Goal: Navigation & Orientation: Understand site structure

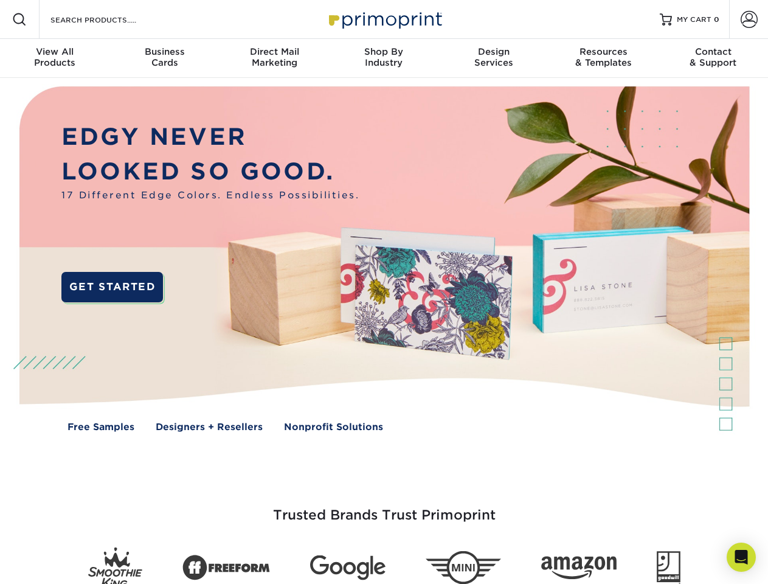
click at [384, 292] on img at bounding box center [384, 268] width 760 height 380
click at [19, 19] on span at bounding box center [19, 19] width 15 height 15
click at [749, 19] on span at bounding box center [749, 19] width 17 height 17
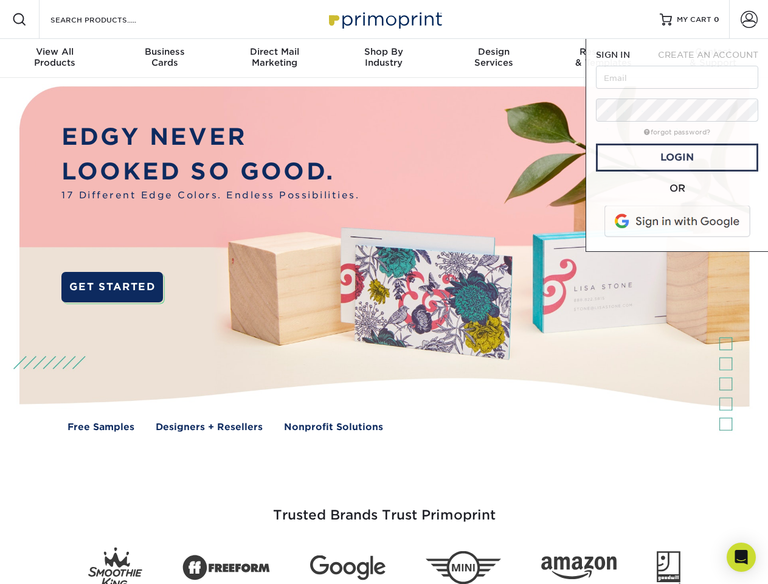
click at [55, 58] on div "View All Products" at bounding box center [54, 57] width 109 height 22
click at [164, 58] on div "Business Cards" at bounding box center [163, 57] width 109 height 22
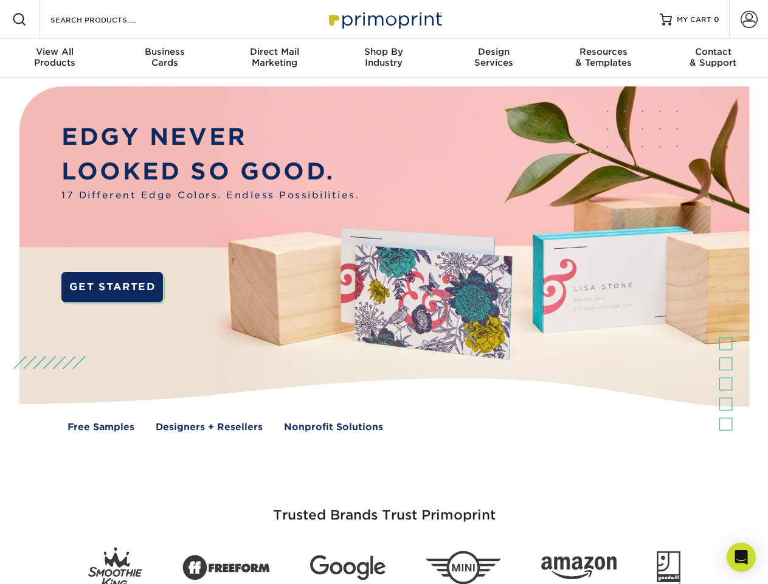
click at [274, 58] on div "Direct Mail Marketing" at bounding box center [274, 57] width 109 height 22
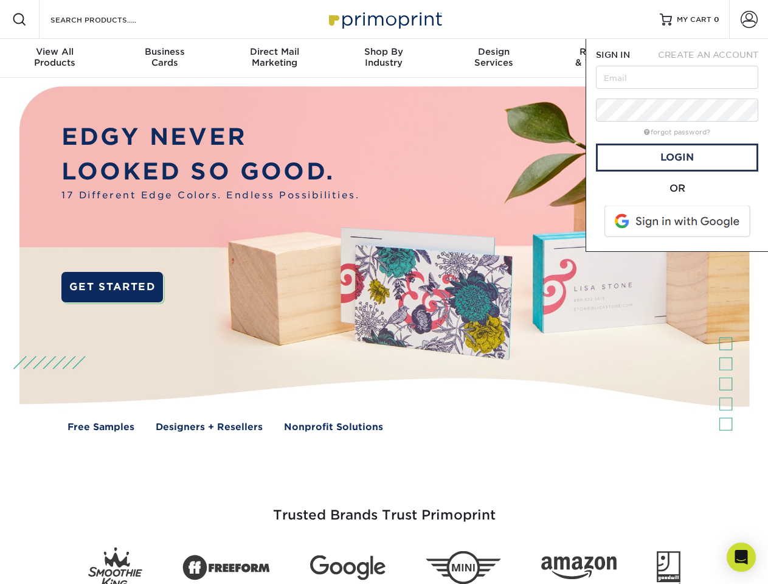
click at [384, 58] on div "Shop By Industry" at bounding box center [383, 57] width 109 height 22
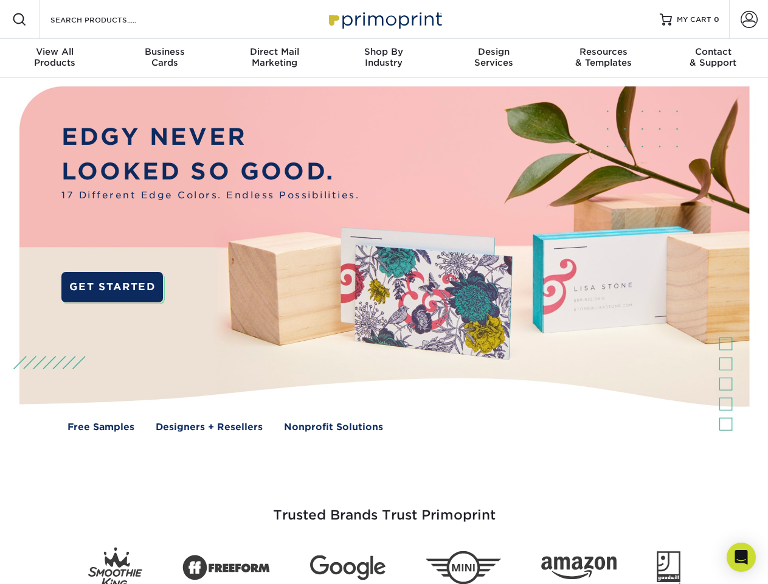
click at [494, 58] on div "Design Services" at bounding box center [493, 57] width 109 height 22
click at [603, 58] on span "SIGN IN" at bounding box center [613, 55] width 34 height 10
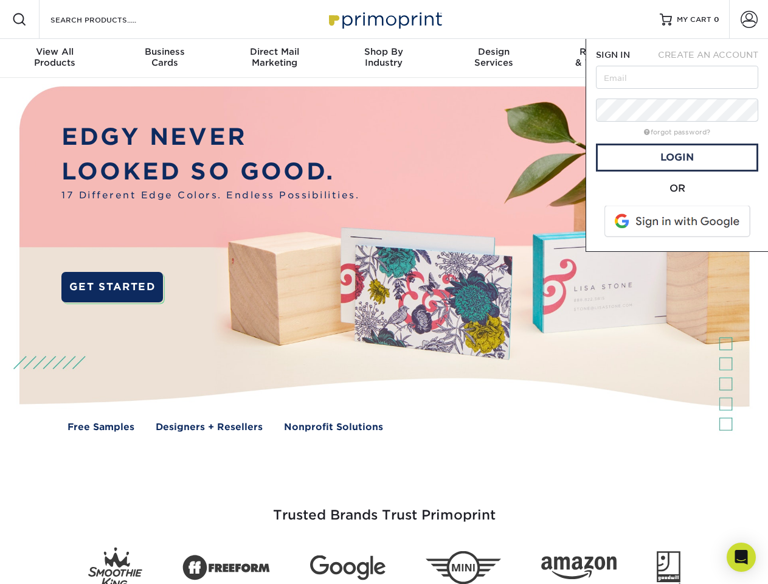
click at [713, 58] on div "Contact & Support" at bounding box center [713, 57] width 109 height 22
